Goal: Register for event/course

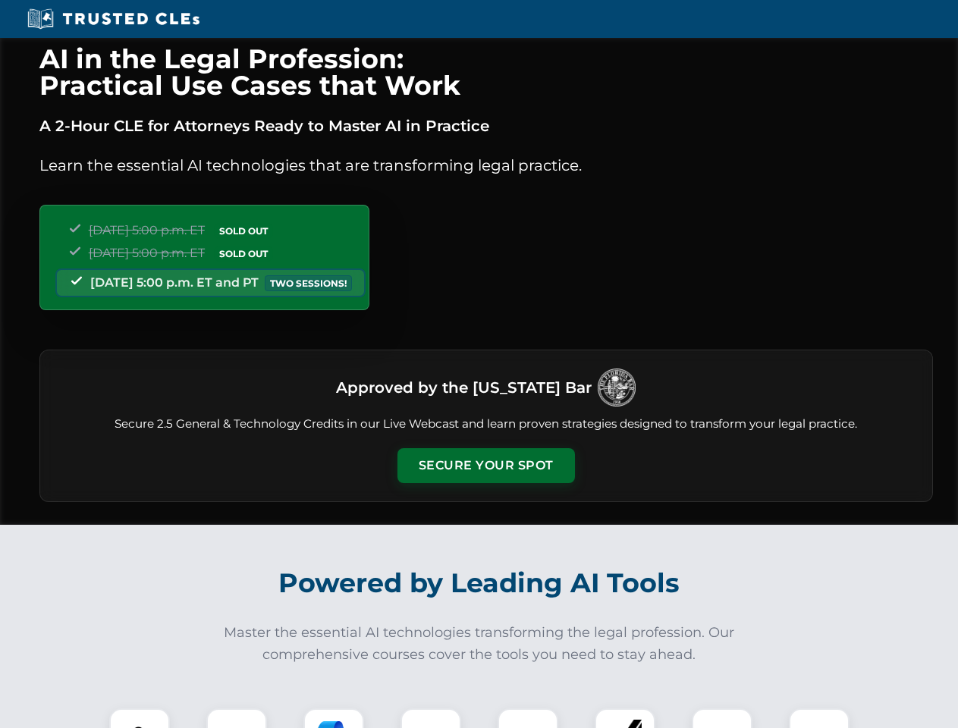
click at [485, 466] on button "Secure Your Spot" at bounding box center [486, 465] width 178 height 35
click at [140, 718] on img at bounding box center [140, 739] width 44 height 44
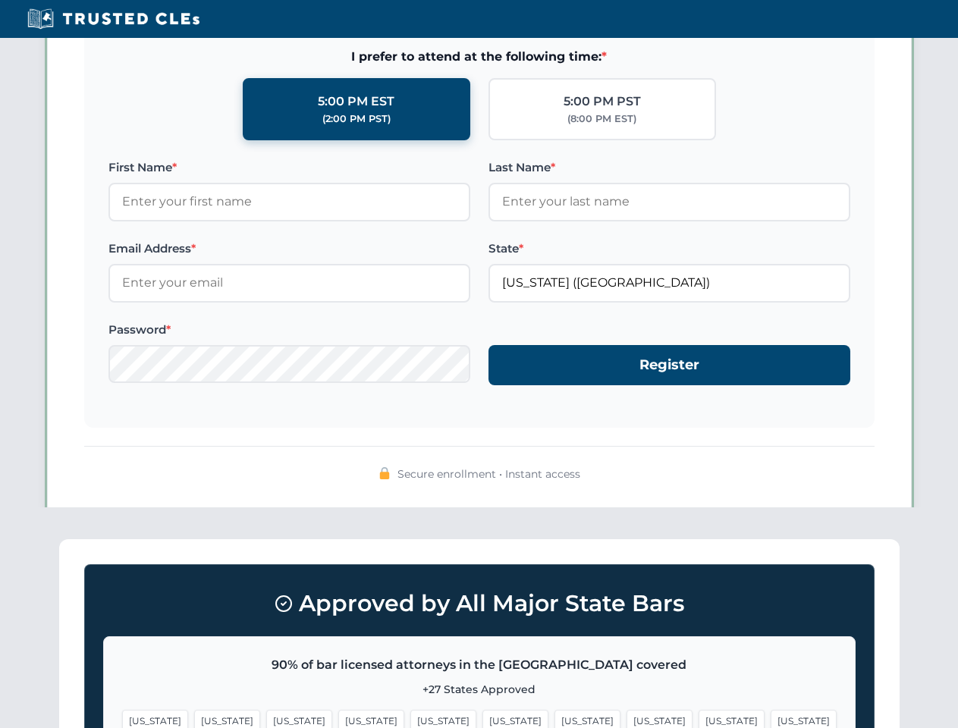
click at [555, 718] on span "[US_STATE]" at bounding box center [588, 721] width 66 height 22
click at [699, 718] on span "[US_STATE]" at bounding box center [732, 721] width 66 height 22
